Goal: Task Accomplishment & Management: Manage account settings

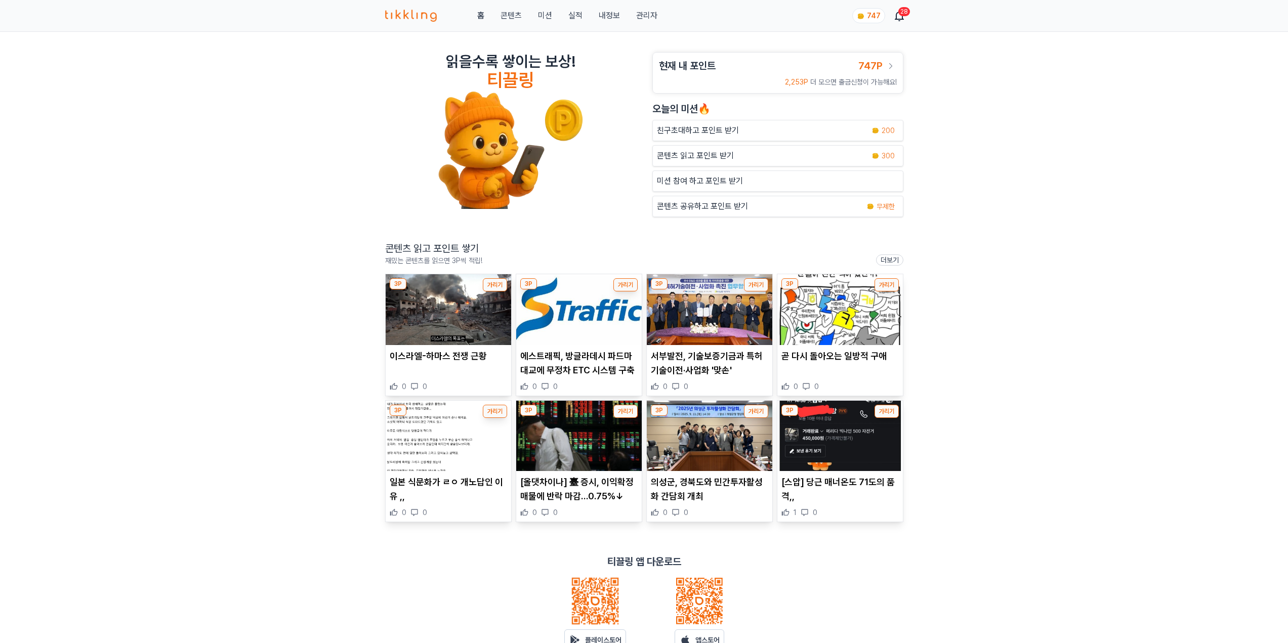
click at [647, 15] on link "관리자" at bounding box center [646, 16] width 21 height 12
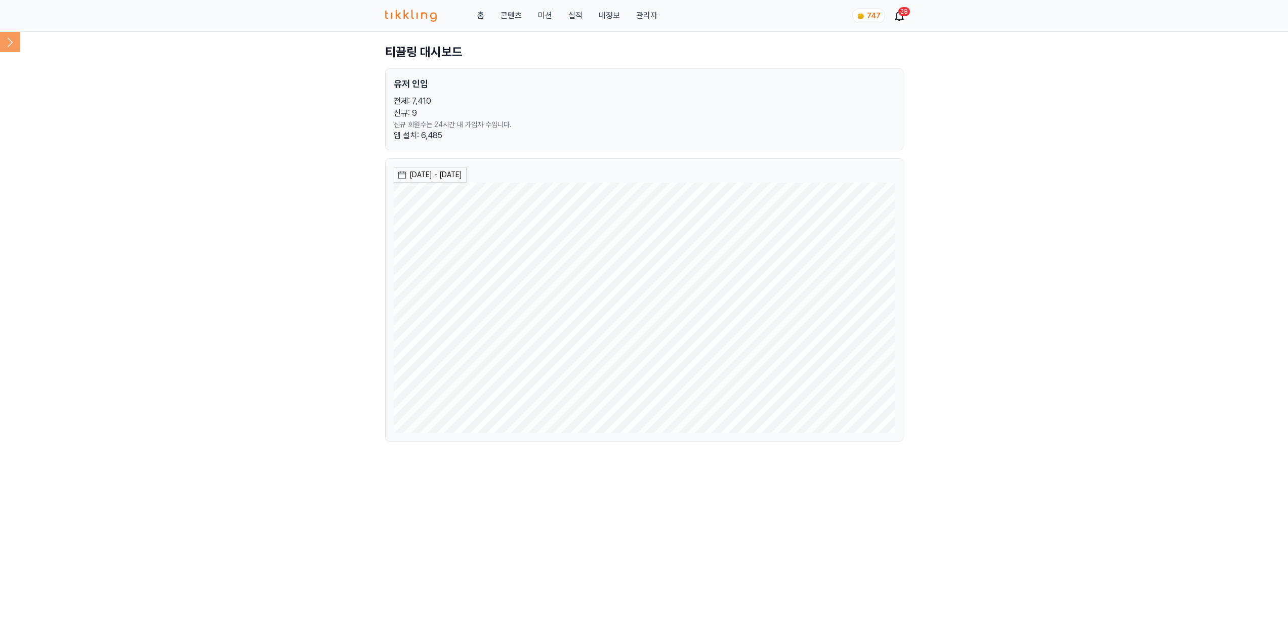
click at [648, 14] on link "관리자" at bounding box center [646, 16] width 21 height 12
click at [13, 43] on icon at bounding box center [10, 42] width 20 height 20
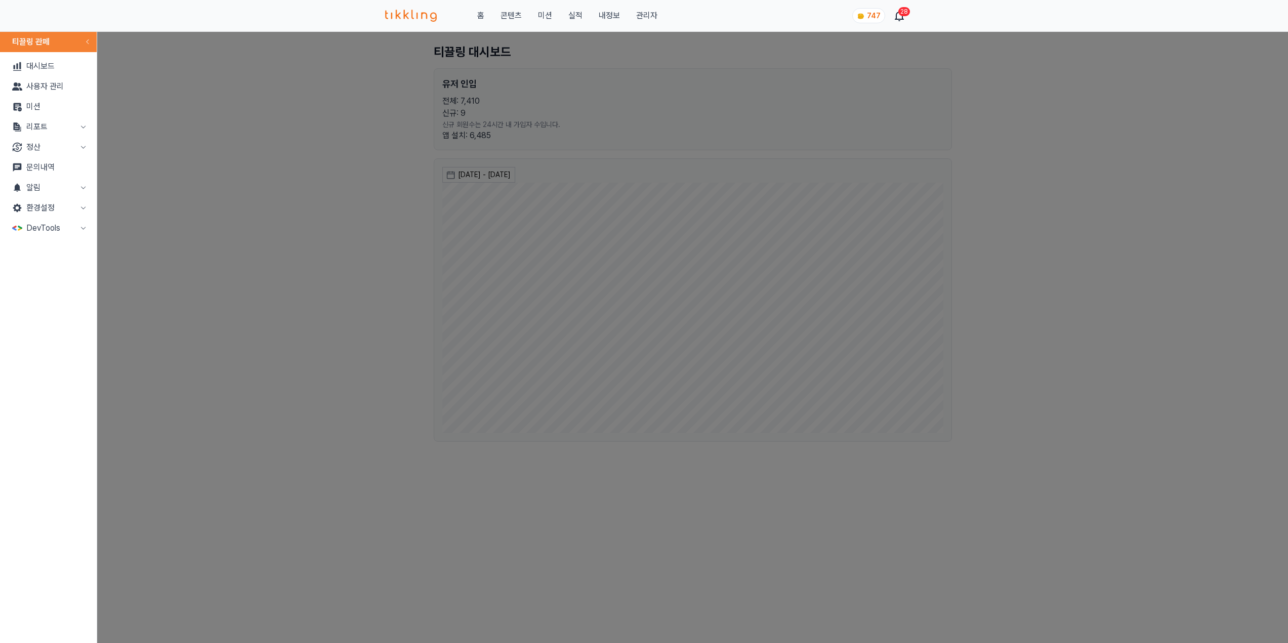
click at [52, 210] on button "환경설정" at bounding box center [48, 208] width 89 height 20
click at [55, 270] on link "Routing" at bounding box center [48, 269] width 89 height 20
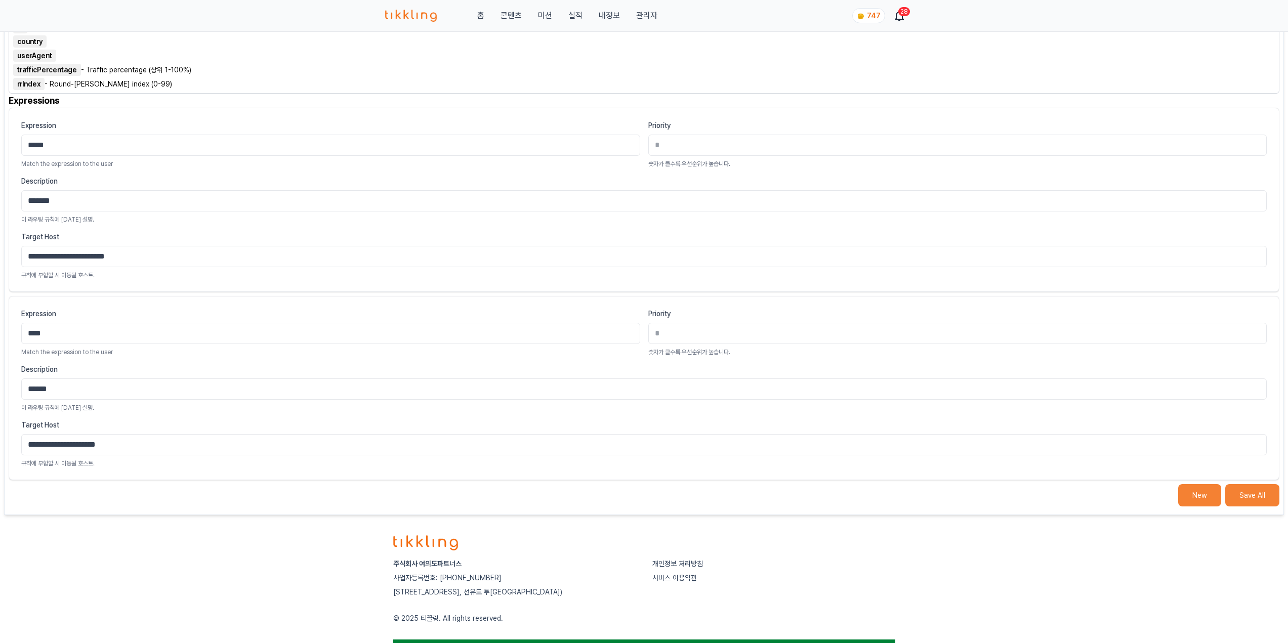
scroll to position [304, 0]
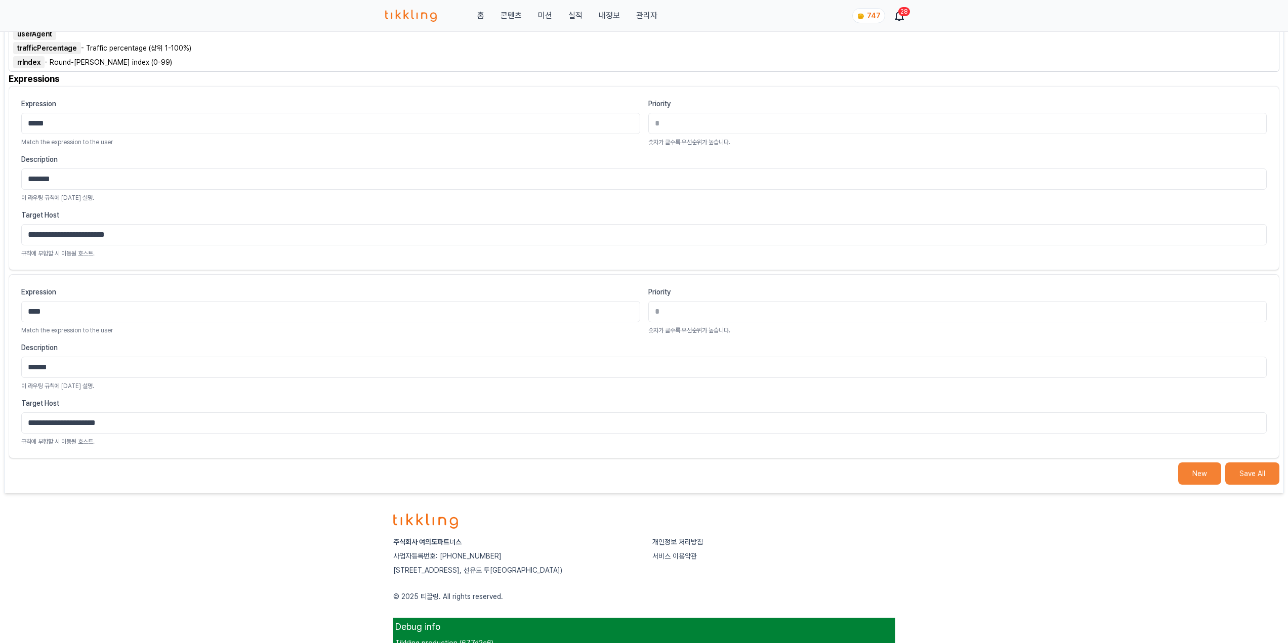
click at [1216, 479] on button "New" at bounding box center [1199, 474] width 43 height 22
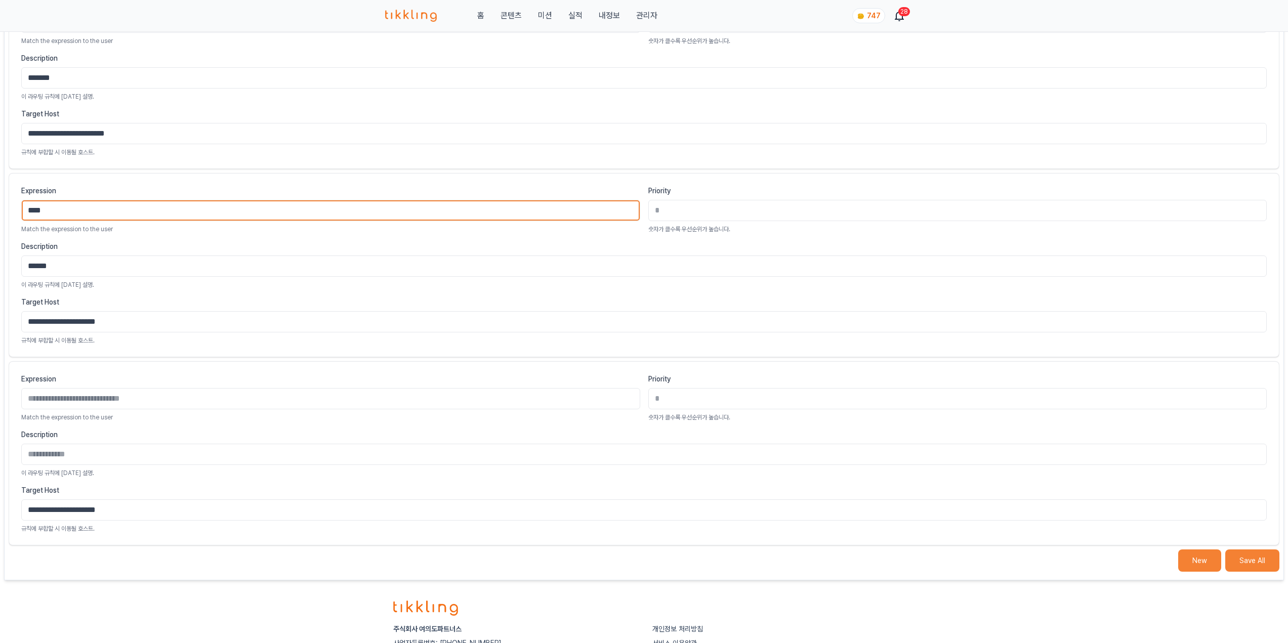
click at [61, 207] on input "****" at bounding box center [330, 210] width 619 height 21
type input "*****"
click at [75, 466] on div "Description 이 라우팅 규칙에 대한 설명." at bounding box center [643, 454] width 1245 height 48
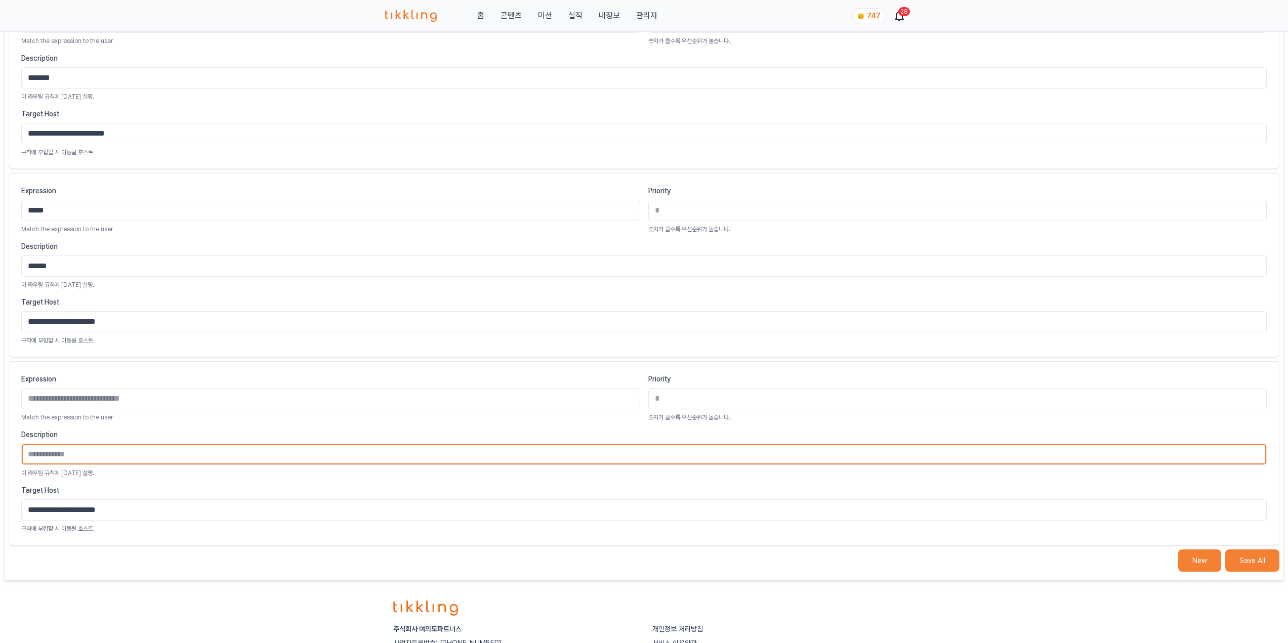
click at [85, 451] on input "Description" at bounding box center [643, 454] width 1245 height 21
type input "*"
type input "*****"
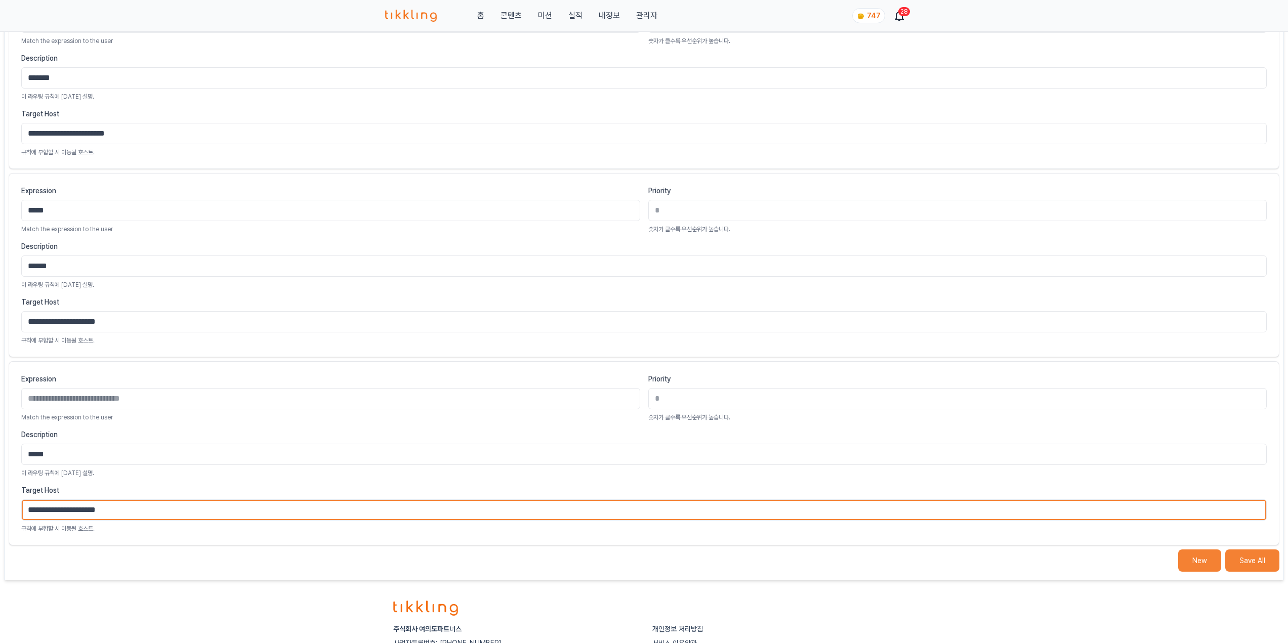
click at [73, 509] on input "**********" at bounding box center [643, 509] width 1245 height 21
click at [142, 512] on input "**********" at bounding box center [643, 509] width 1245 height 21
type input "**********"
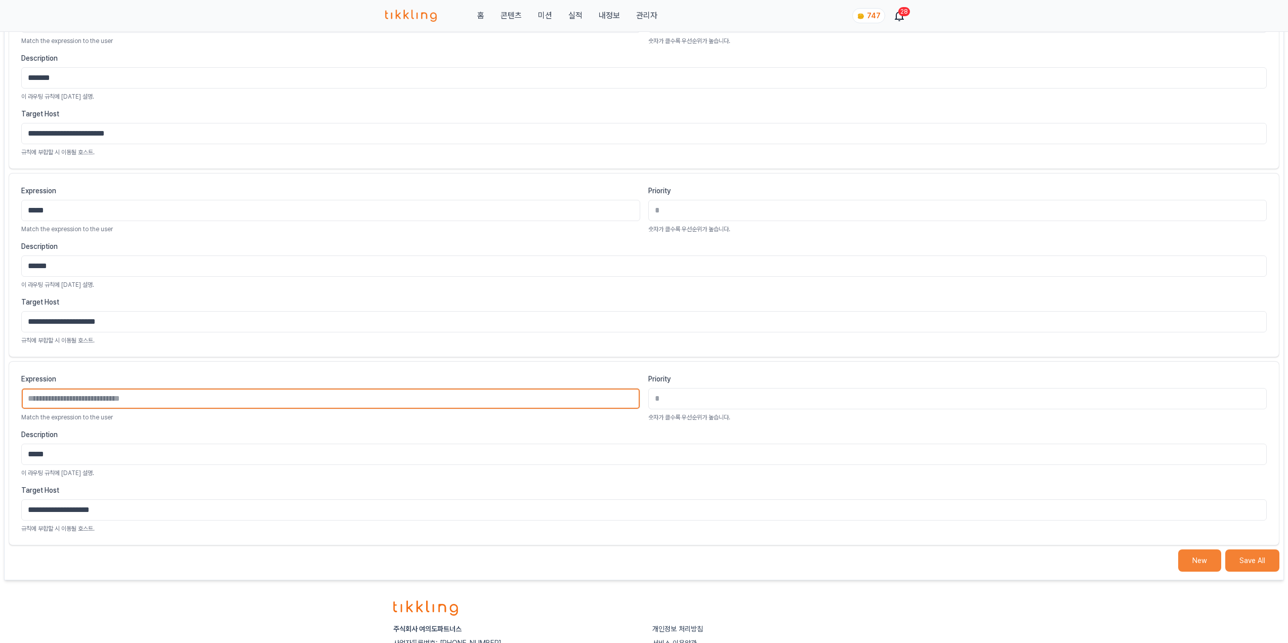
click at [176, 392] on input "Expression" at bounding box center [330, 398] width 619 height 21
type input "****"
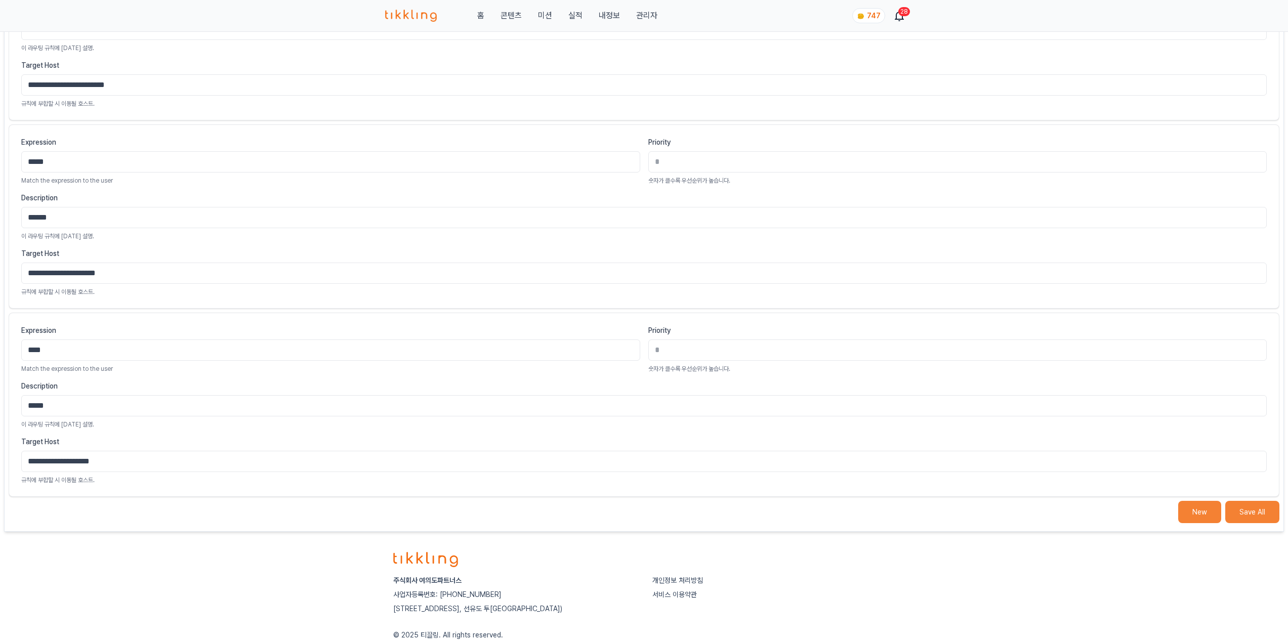
scroll to position [455, 0]
click at [1274, 521] on main "**********" at bounding box center [644, 54] width 1280 height 949
drag, startPoint x: 1257, startPoint y: 501, endPoint x: 1262, endPoint y: 505, distance: 6.5
click at [1263, 502] on button "Save All" at bounding box center [1252, 510] width 54 height 22
click at [1256, 513] on button "Save All" at bounding box center [1252, 510] width 54 height 22
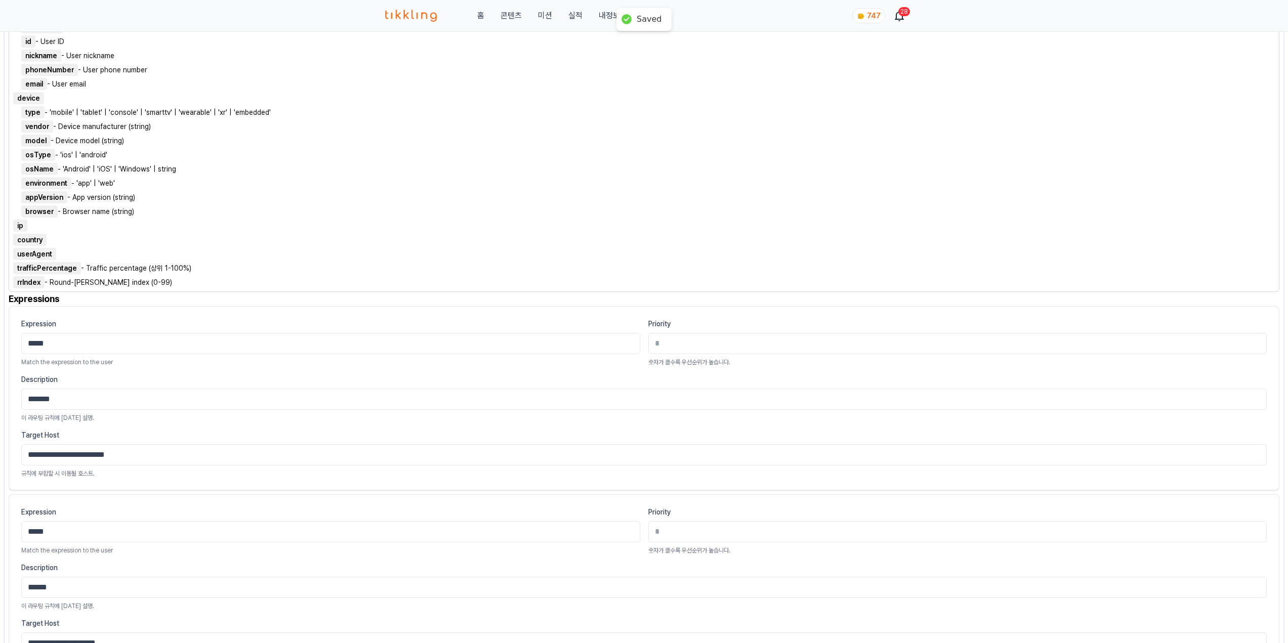
scroll to position [0, 0]
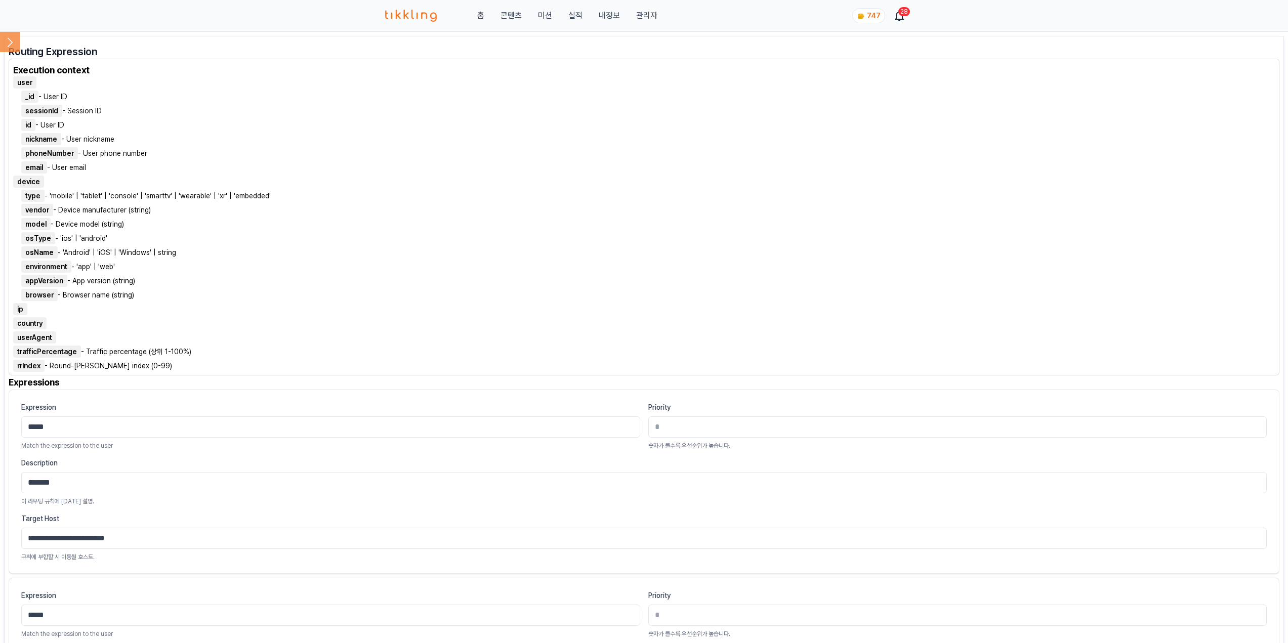
click at [559, 140] on li "nickname - User nickname" at bounding box center [648, 139] width 1254 height 10
drag, startPoint x: 316, startPoint y: 254, endPoint x: 317, endPoint y: 263, distance: 9.7
click at [317, 257] on li "osName - 'Android' | 'iOS' | 'Windows' | string" at bounding box center [648, 252] width 1254 height 10
click at [521, 14] on link "콘텐츠" at bounding box center [510, 16] width 21 height 12
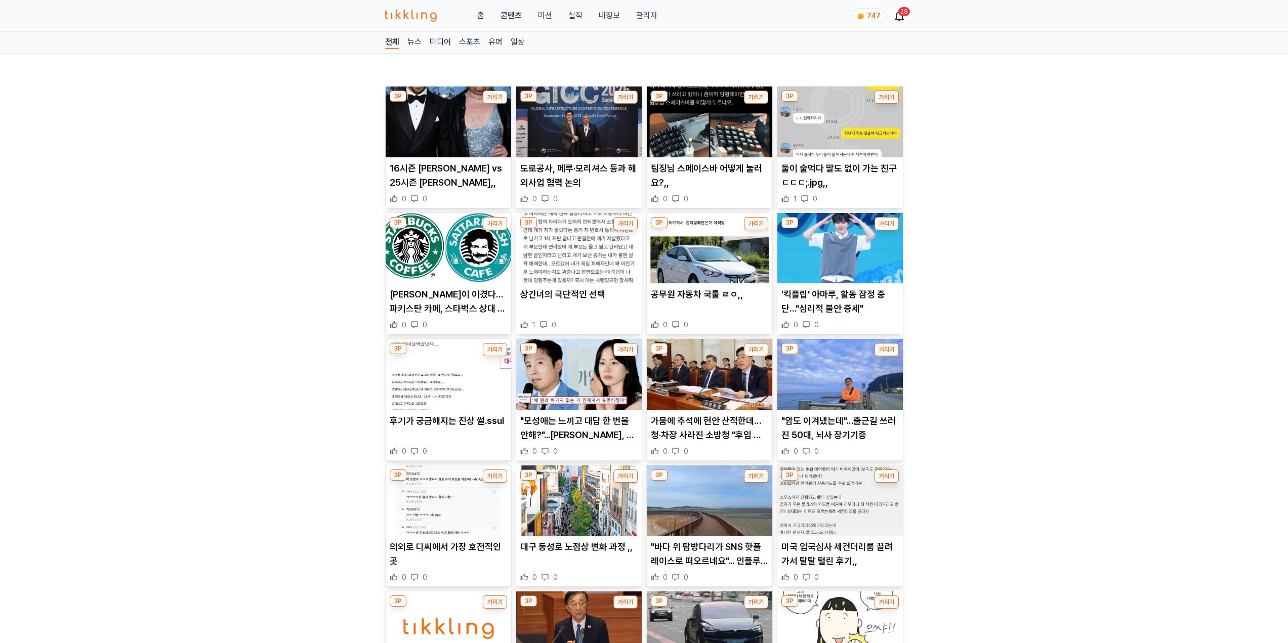
click at [436, 260] on img at bounding box center [449, 248] width 126 height 71
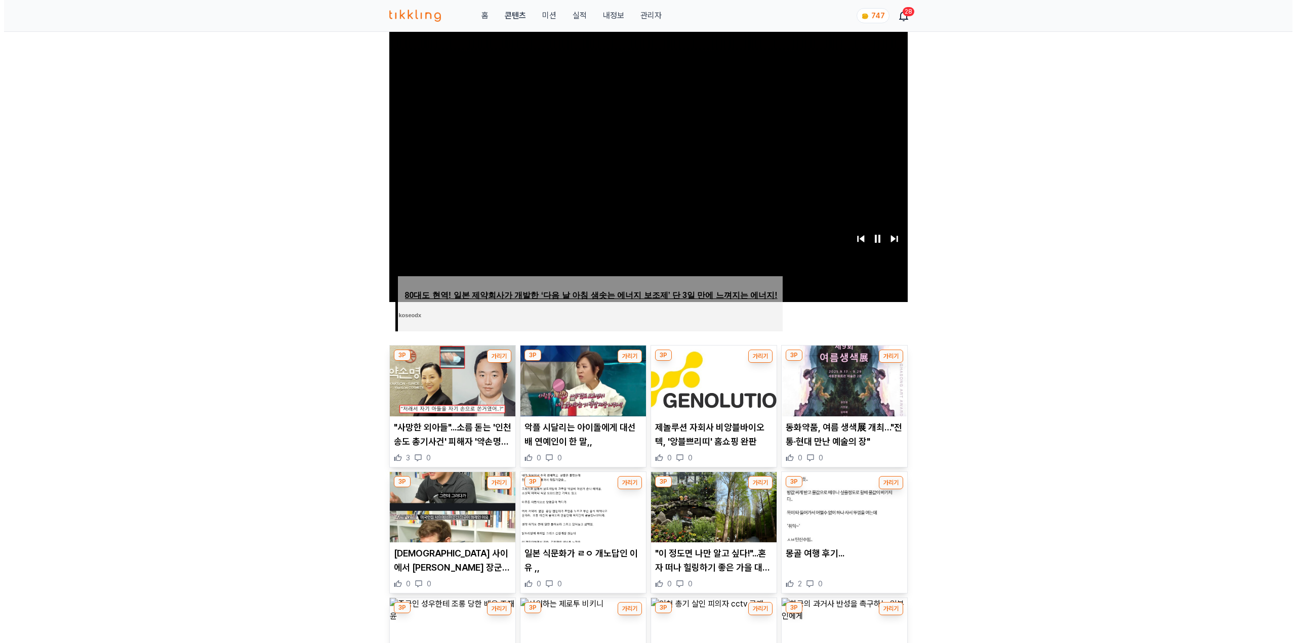
scroll to position [152, 0]
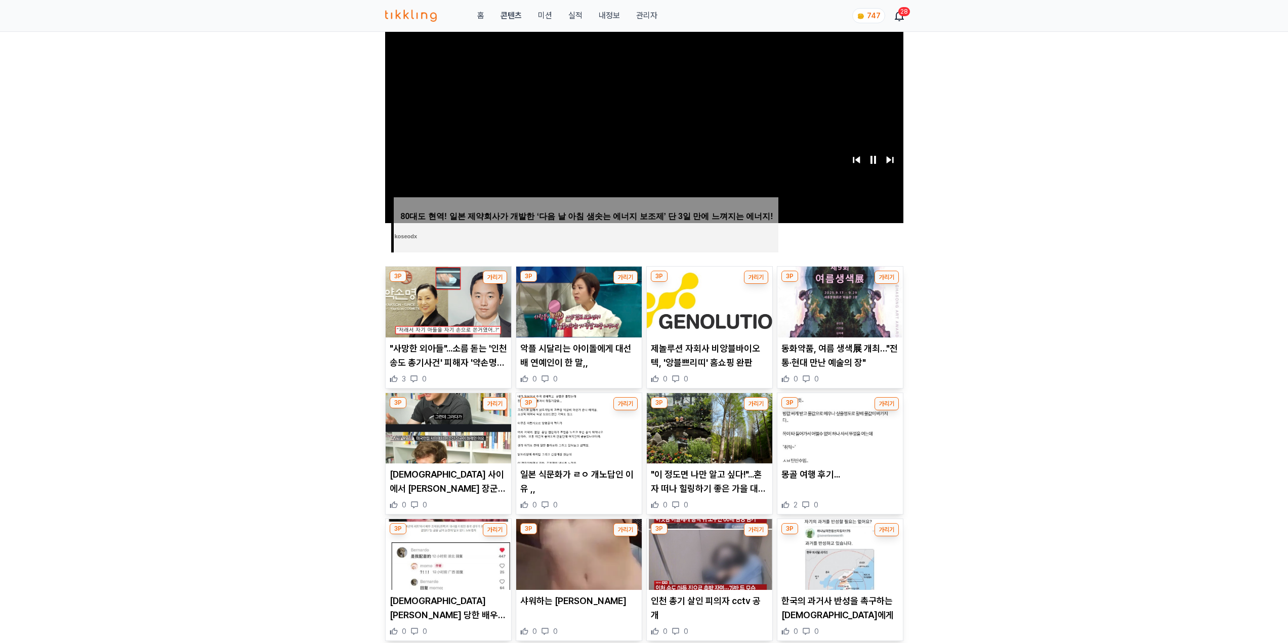
click at [689, 336] on img at bounding box center [710, 302] width 126 height 71
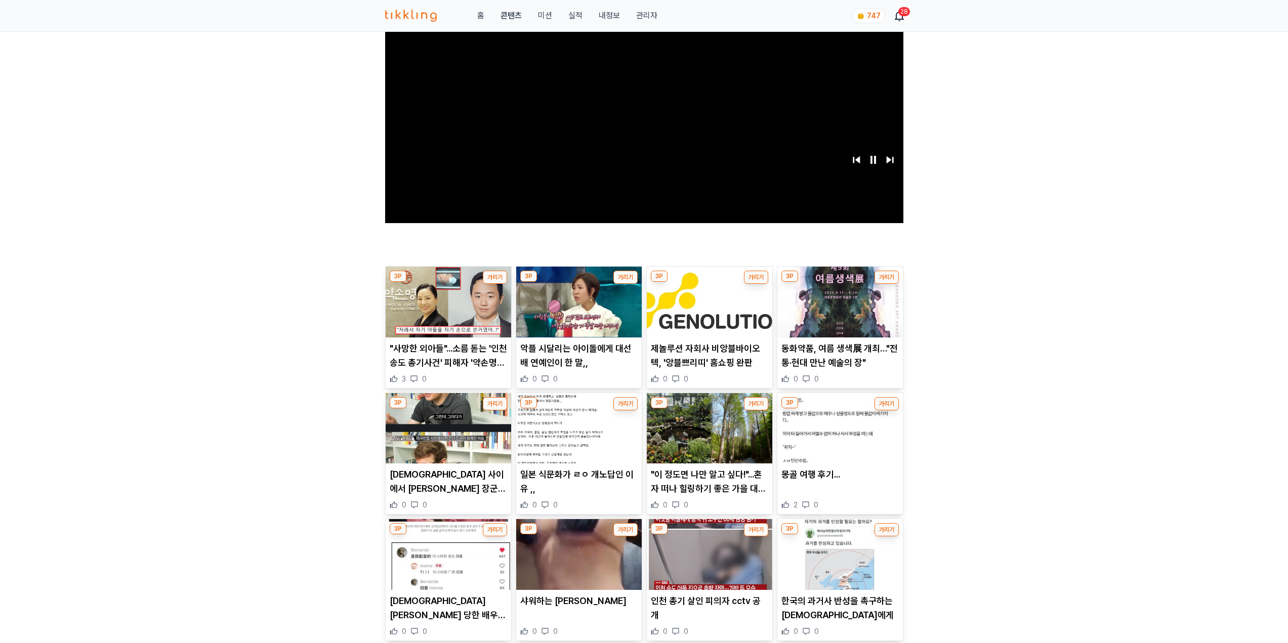
click at [648, 10] on link "관리자" at bounding box center [646, 16] width 21 height 12
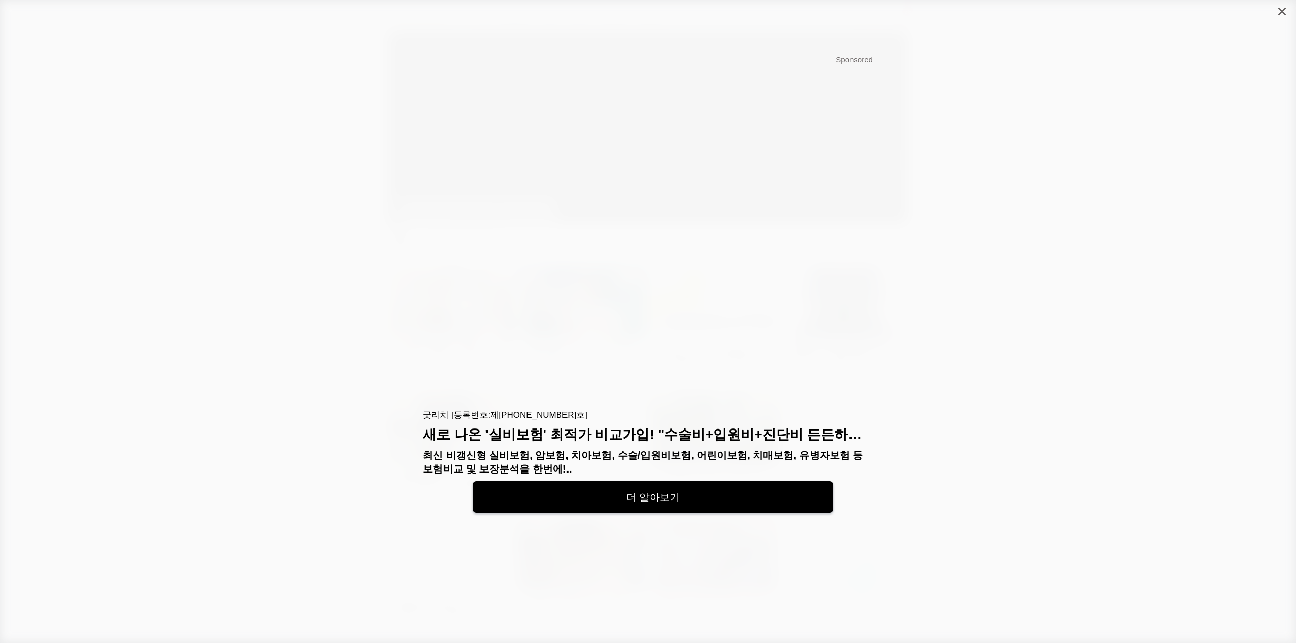
drag, startPoint x: -164, startPoint y: 534, endPoint x: -221, endPoint y: 500, distance: 66.0
click at [1286, 9] on div at bounding box center [1282, 11] width 28 height 23
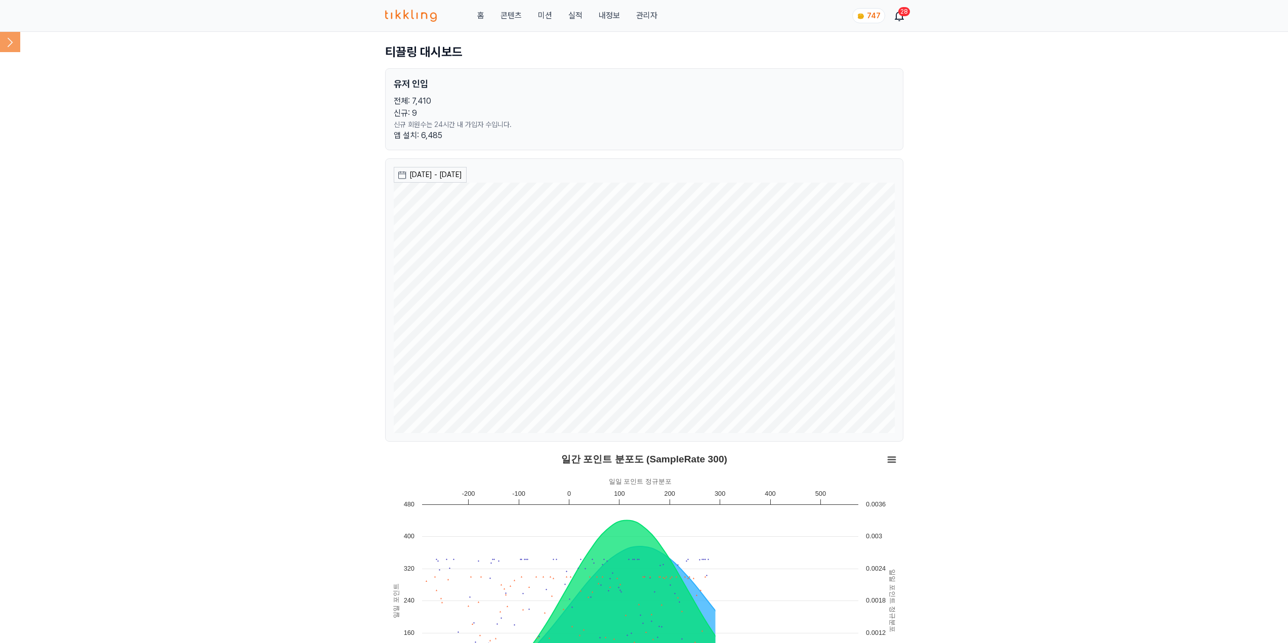
click at [5, 43] on icon at bounding box center [10, 42] width 20 height 20
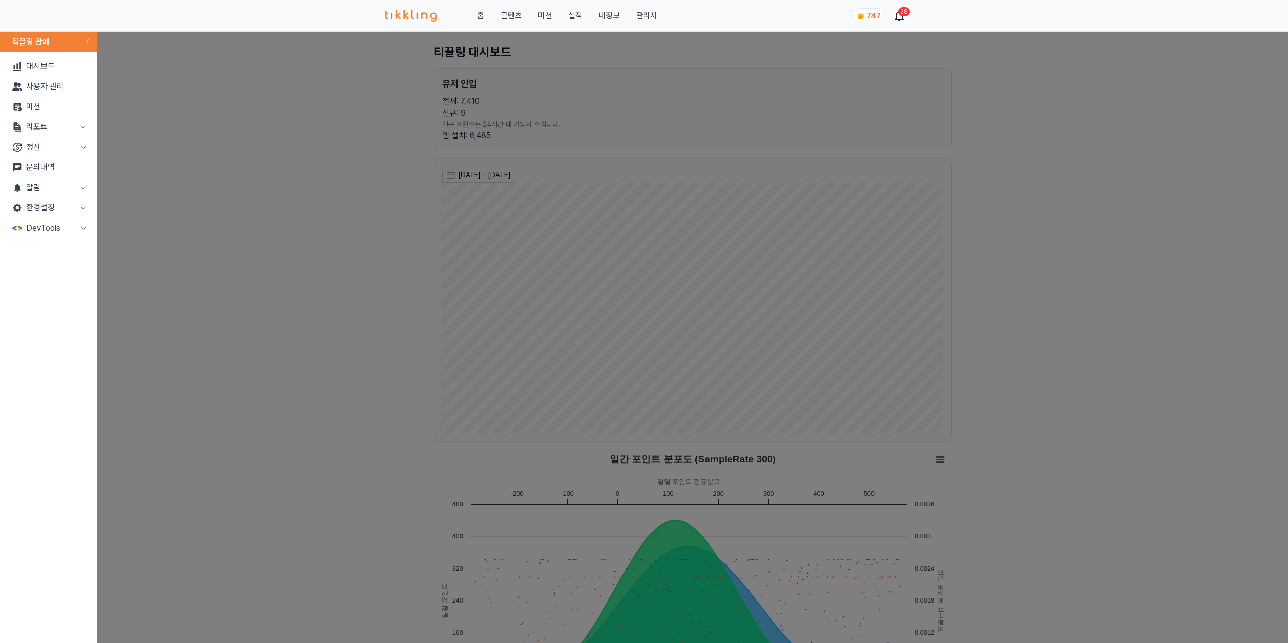
click at [55, 206] on button "환경설정" at bounding box center [48, 208] width 89 height 20
click at [47, 232] on link "광고 설정" at bounding box center [48, 228] width 89 height 20
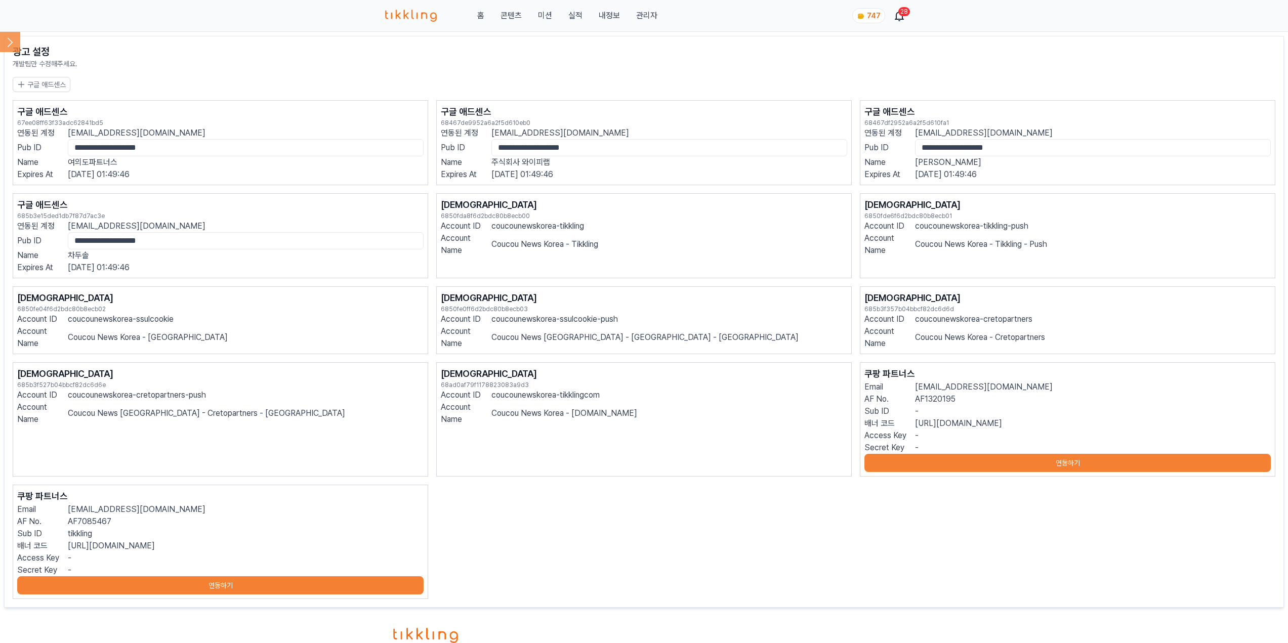
click at [9, 38] on icon at bounding box center [10, 42] width 20 height 20
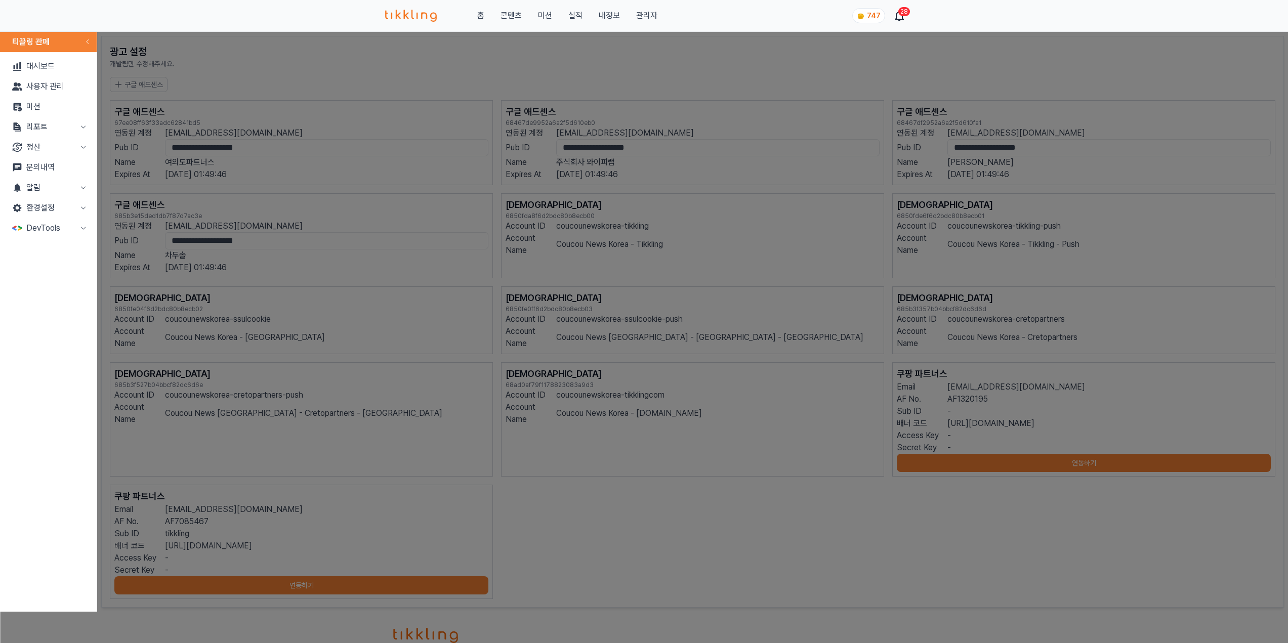
click at [51, 211] on button "환경설정" at bounding box center [48, 208] width 89 height 20
click at [35, 265] on link "Routing" at bounding box center [48, 269] width 89 height 20
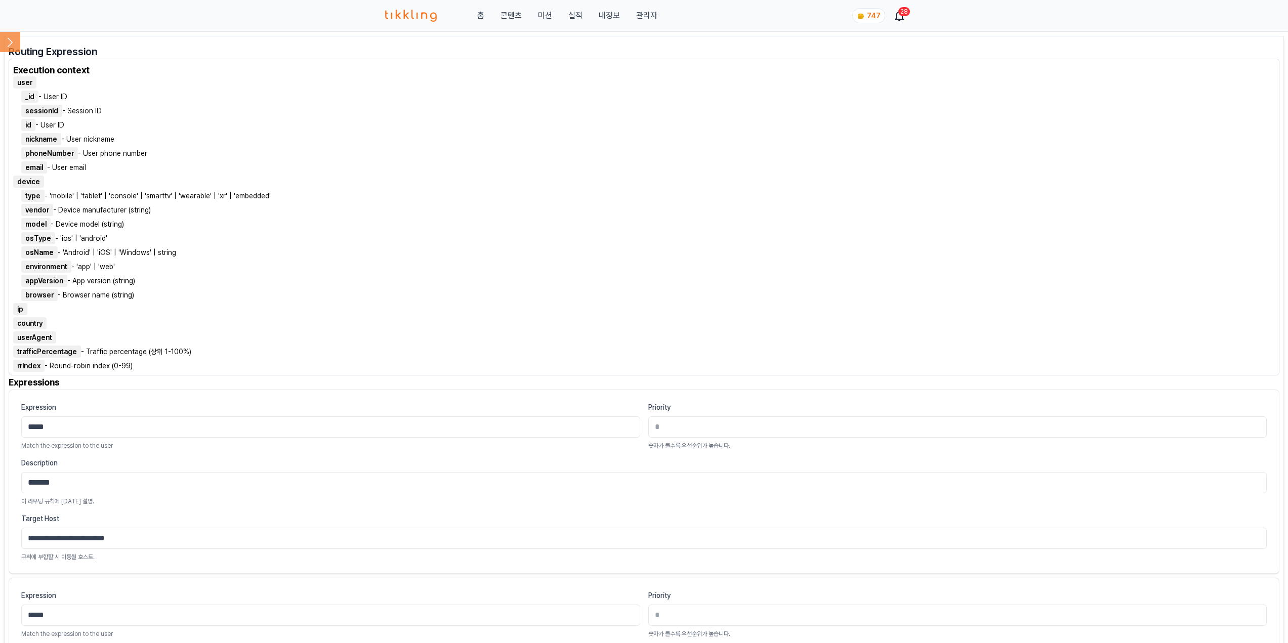
click at [423, 19] on img at bounding box center [411, 16] width 52 height 12
click at [397, 20] on img at bounding box center [411, 16] width 52 height 12
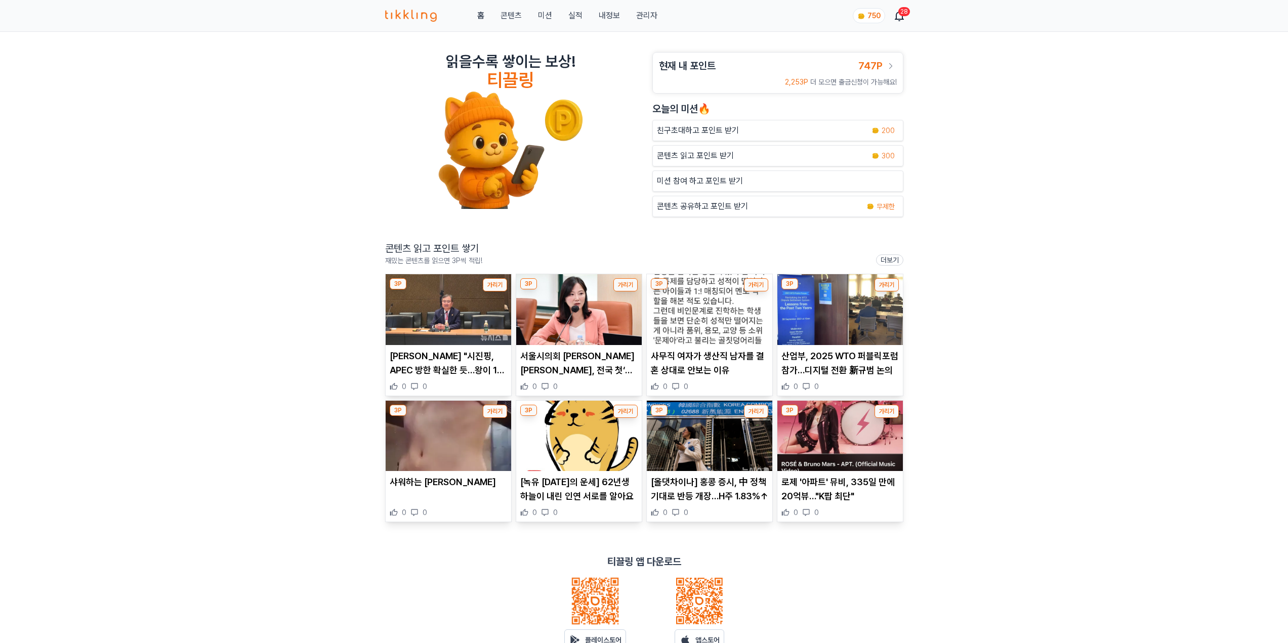
click at [725, 466] on img at bounding box center [710, 436] width 126 height 71
click at [730, 452] on img at bounding box center [710, 436] width 126 height 71
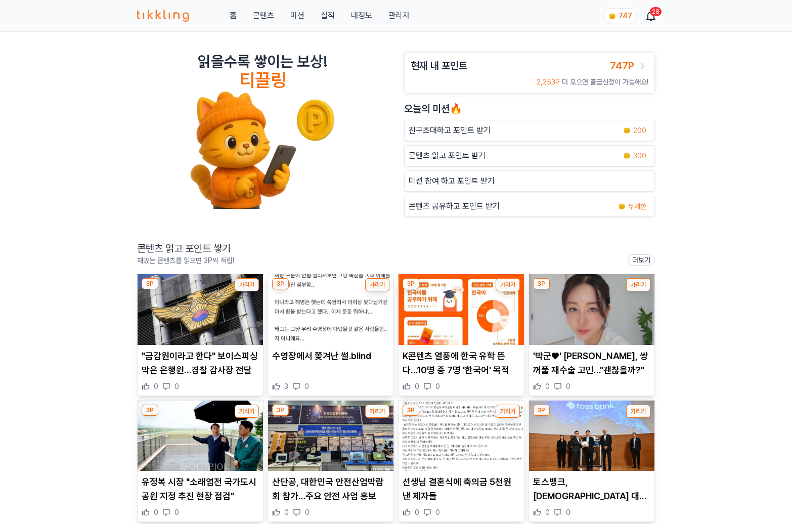
click at [259, 15] on link "콘텐츠" at bounding box center [263, 16] width 21 height 12
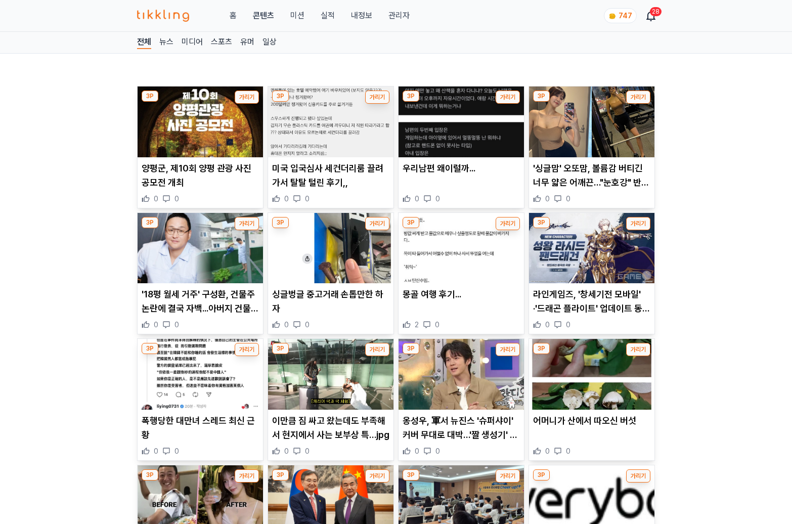
click at [590, 383] on img at bounding box center [592, 374] width 126 height 71
